Goal: Navigation & Orientation: Find specific page/section

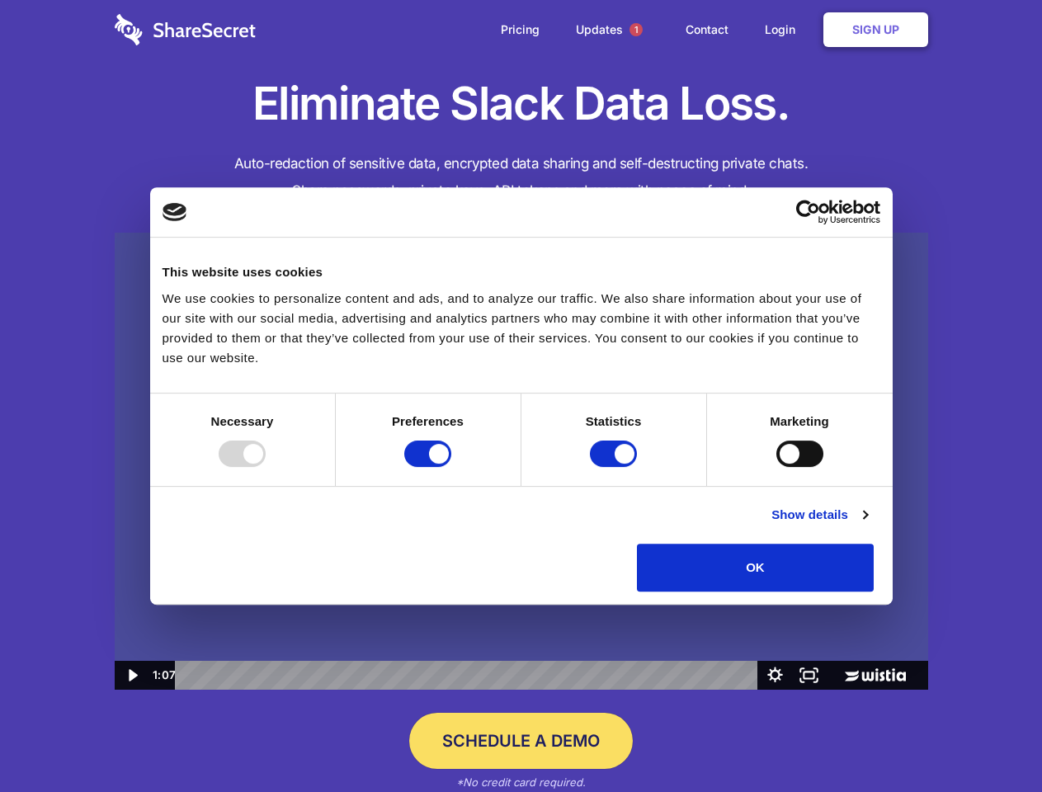
click at [521, 396] on img at bounding box center [522, 462] width 814 height 458
click at [266, 467] on div at bounding box center [242, 454] width 47 height 26
click at [451, 467] on input "Preferences" at bounding box center [427, 454] width 47 height 26
checkbox input "false"
click at [616, 467] on input "Statistics" at bounding box center [613, 454] width 47 height 26
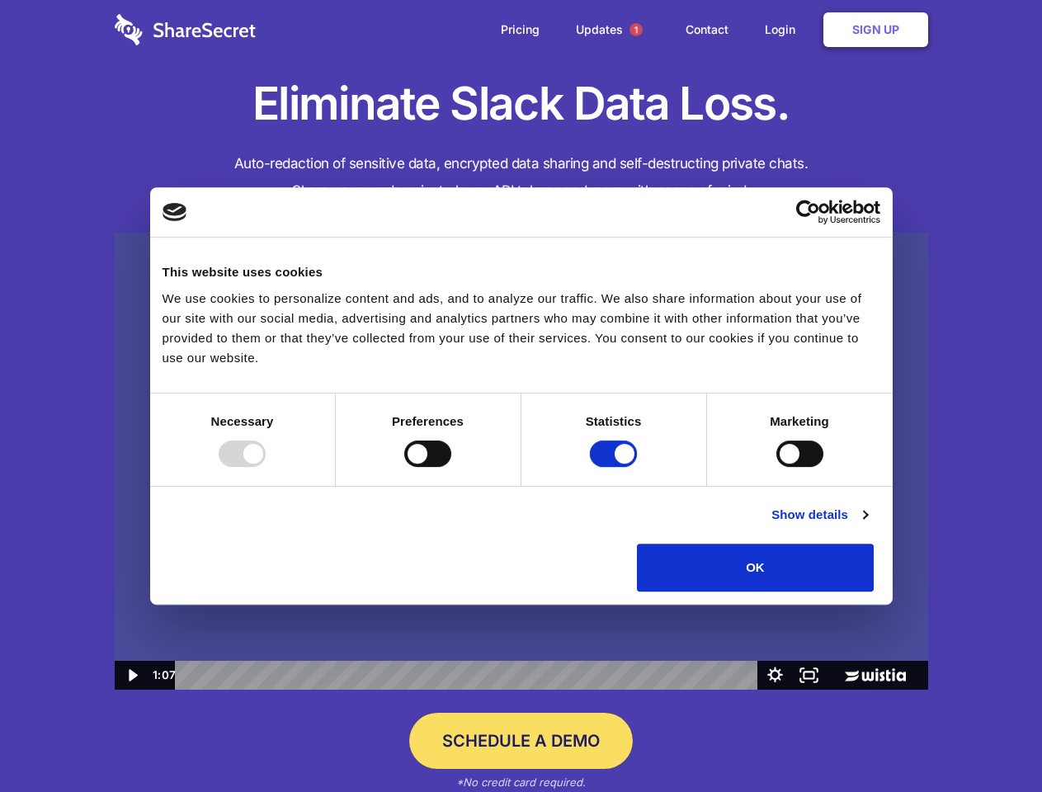
checkbox input "false"
click at [777, 467] on input "Marketing" at bounding box center [800, 454] width 47 height 26
checkbox input "true"
click at [867, 525] on link "Show details" at bounding box center [820, 515] width 96 height 20
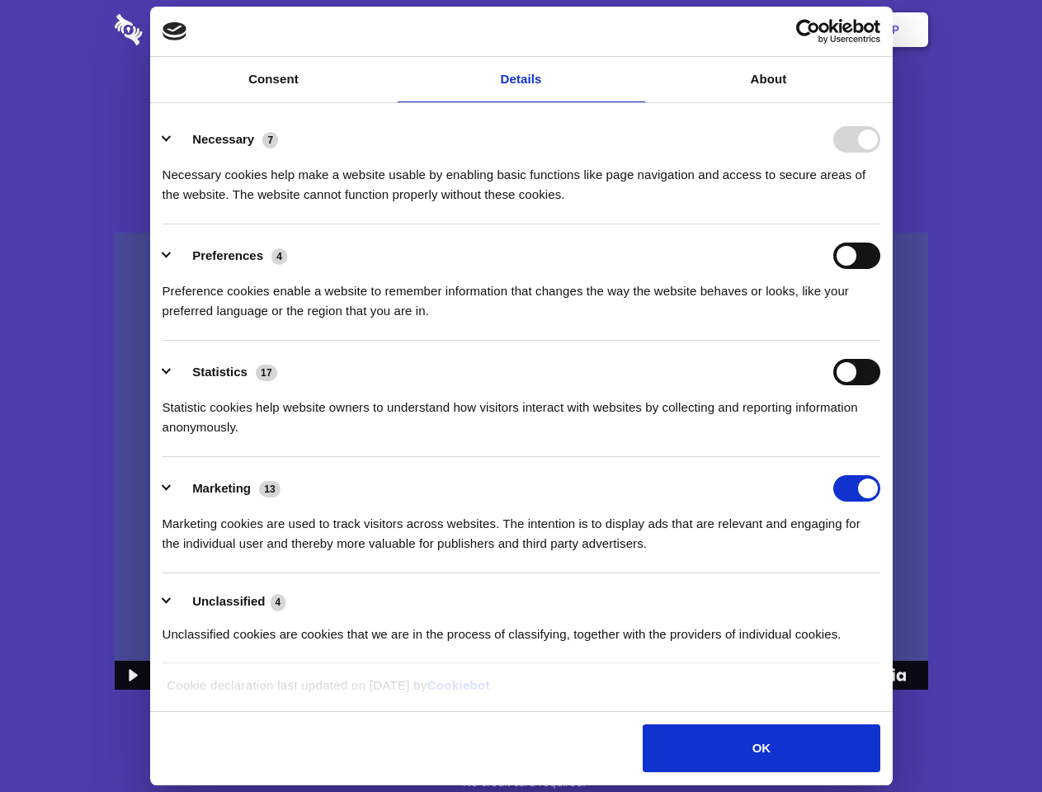
click at [881, 224] on li "Necessary 7 Necessary cookies help make a website usable by enabling basic func…" at bounding box center [522, 166] width 718 height 116
click at [635, 30] on span "1" at bounding box center [636, 29] width 13 height 13
